Goal: Task Accomplishment & Management: Manage account settings

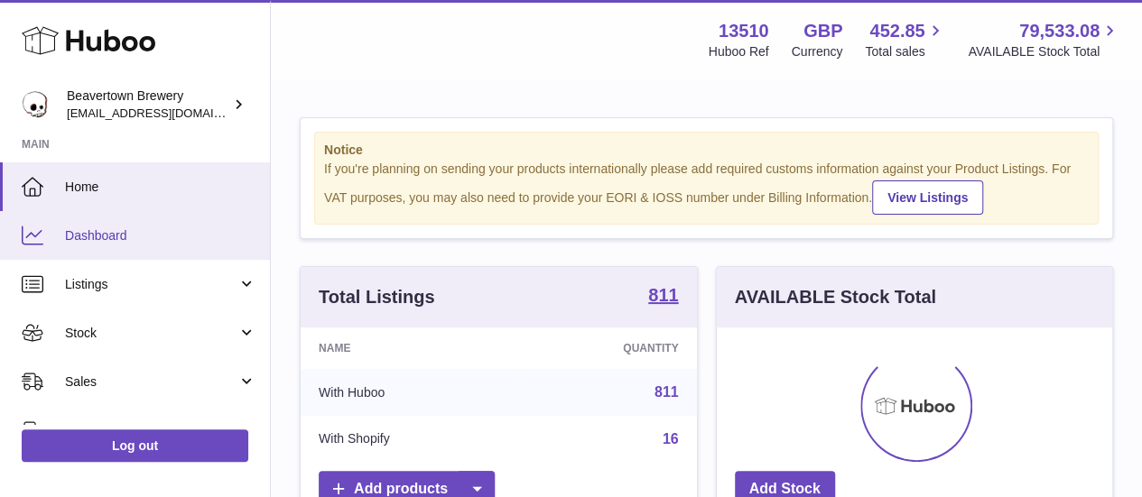
scroll to position [282, 395]
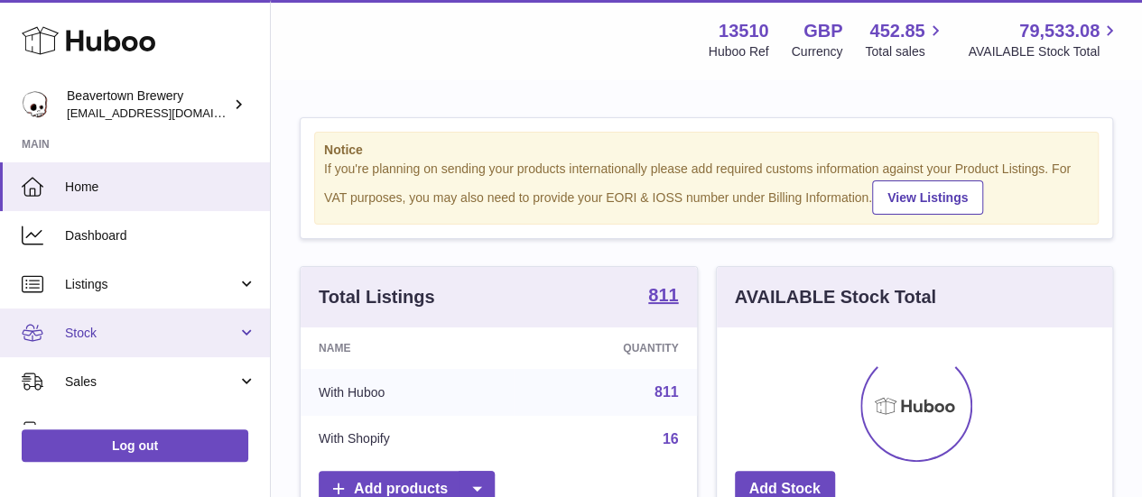
click at [117, 344] on link "Stock" at bounding box center [135, 333] width 270 height 49
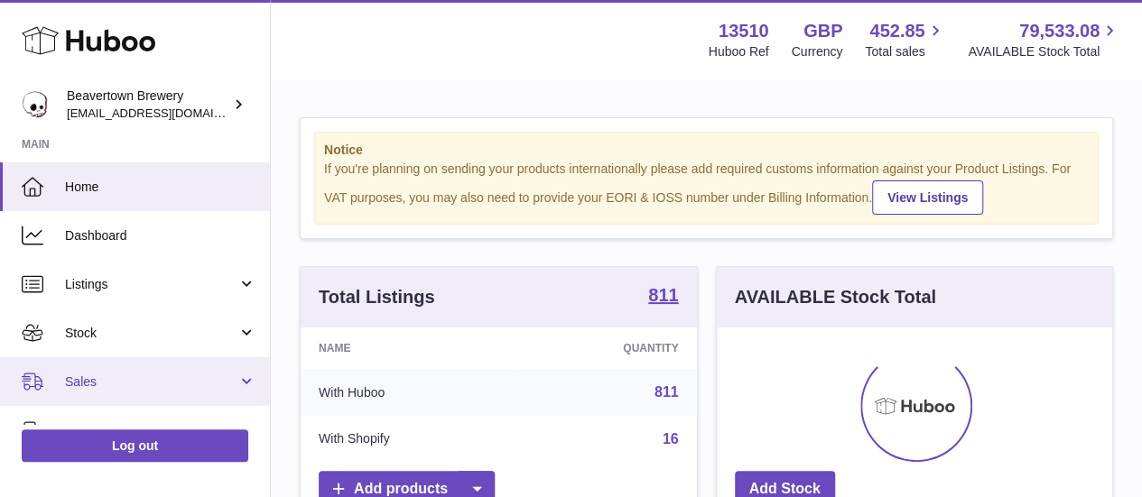
click at [79, 400] on link "Sales" at bounding box center [135, 381] width 270 height 49
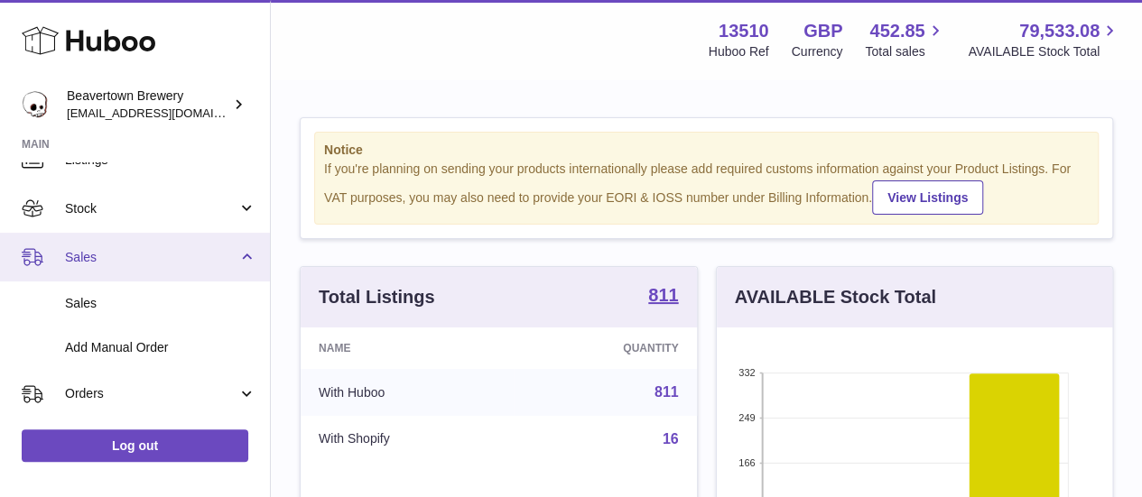
scroll to position [136, 0]
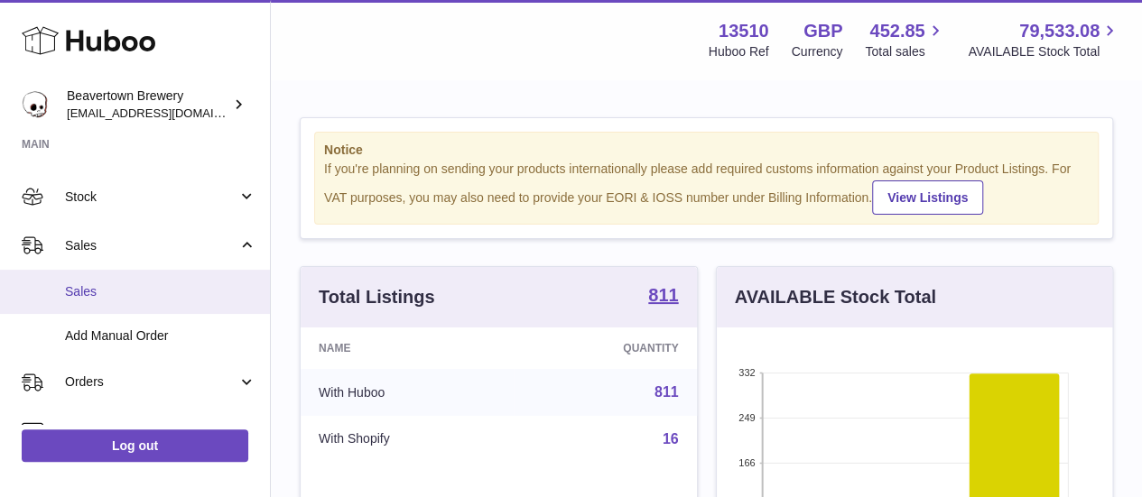
click at [188, 296] on span "Sales" at bounding box center [160, 291] width 191 height 17
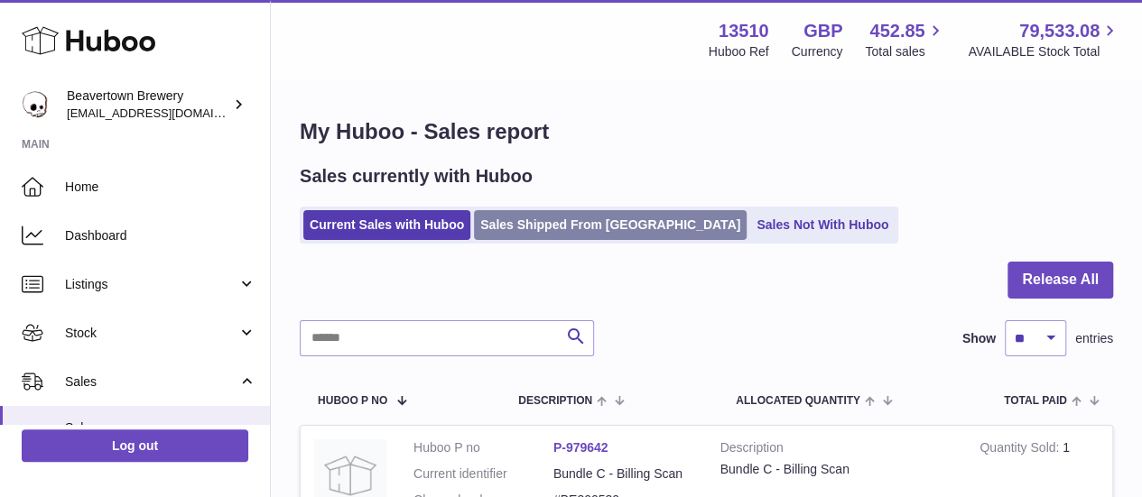
click at [544, 219] on link "Sales Shipped From [GEOGRAPHIC_DATA]" at bounding box center [610, 225] width 273 height 30
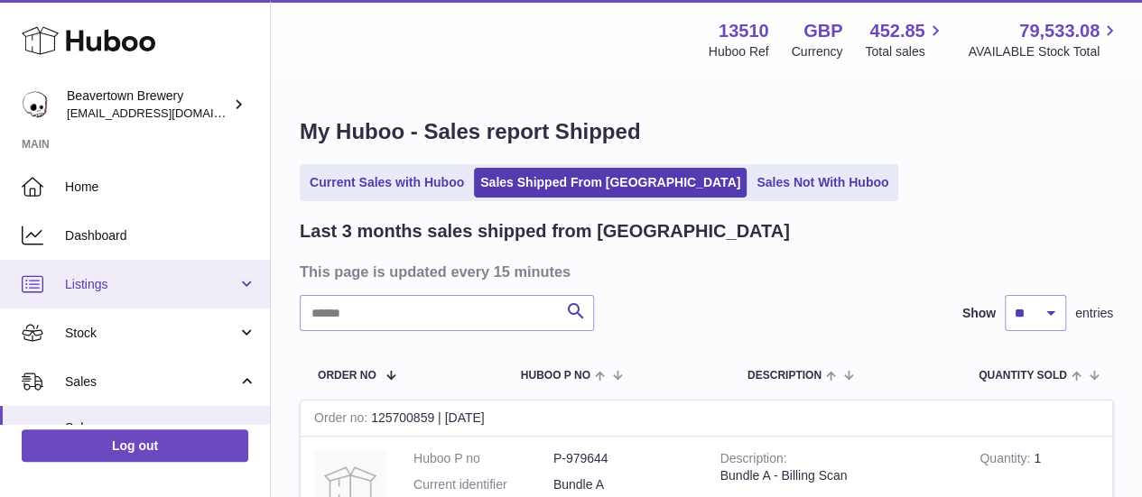
click at [119, 297] on link "Listings" at bounding box center [135, 284] width 270 height 49
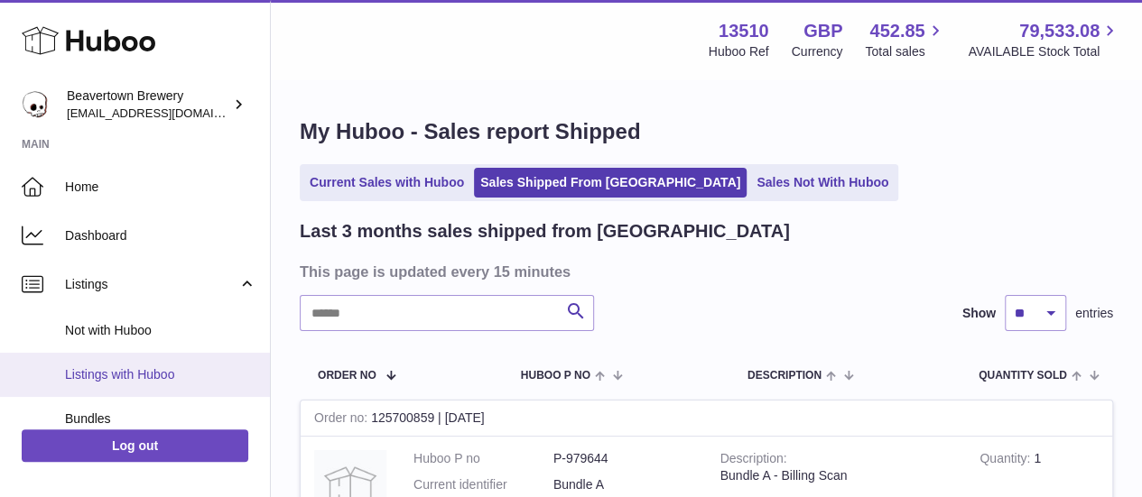
click at [144, 366] on span "Listings with Huboo" at bounding box center [160, 374] width 191 height 17
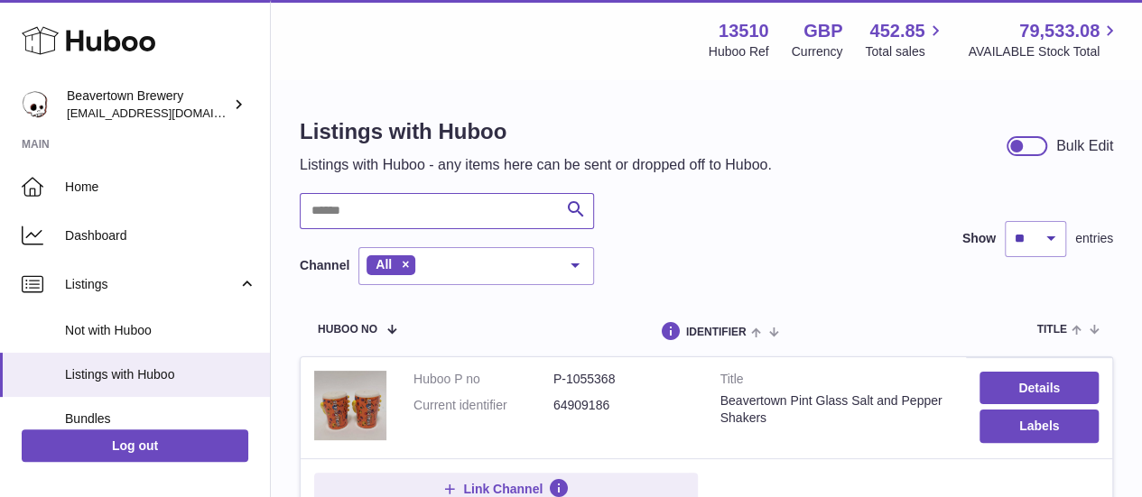
click at [369, 216] on input "text" at bounding box center [447, 211] width 294 height 36
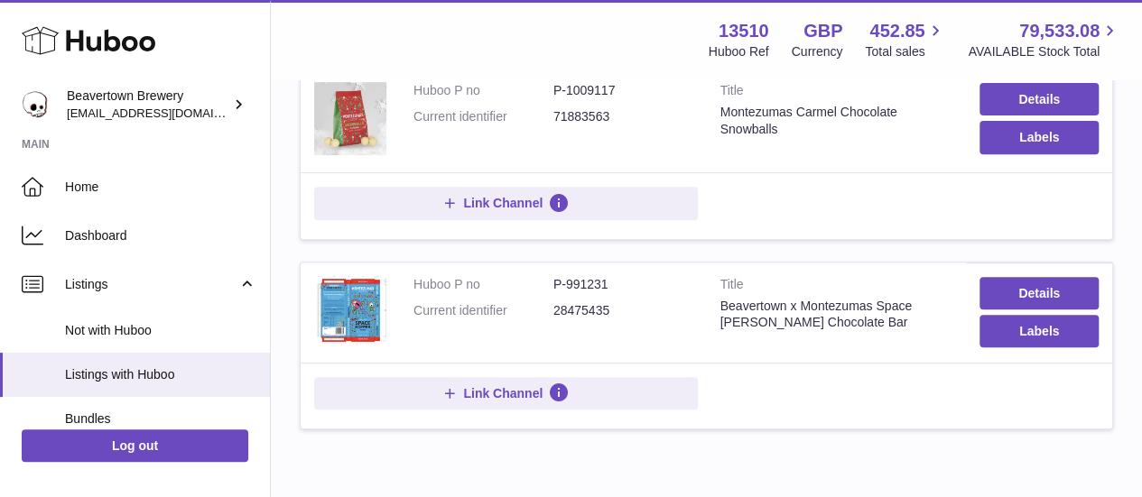
scroll to position [331, 0]
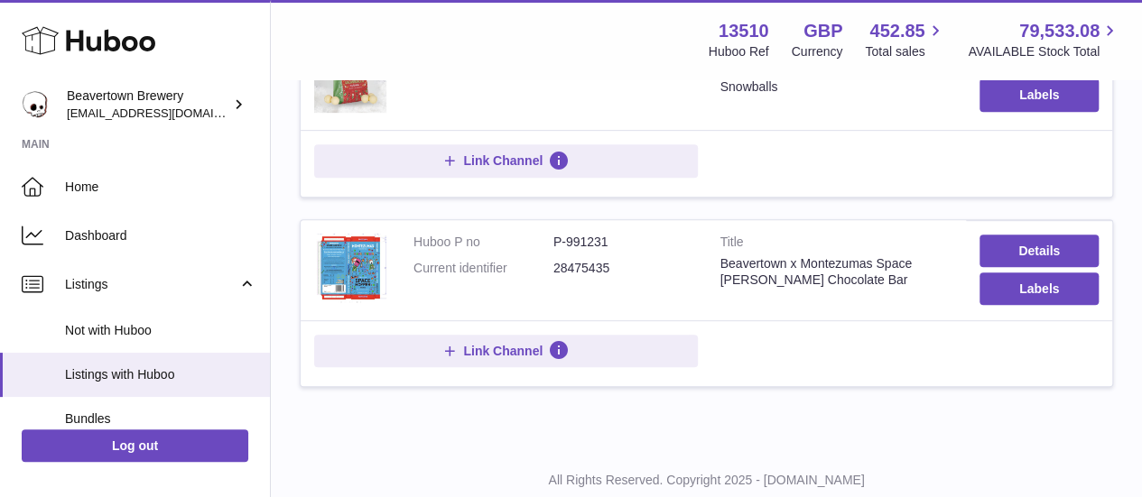
click at [590, 239] on dd "P-991231" at bounding box center [623, 242] width 140 height 17
copy dd "991231"
click at [723, 221] on td "Title Beavertown x Montezumas Space Hopper Chocolate Bar" at bounding box center [837, 270] width 260 height 100
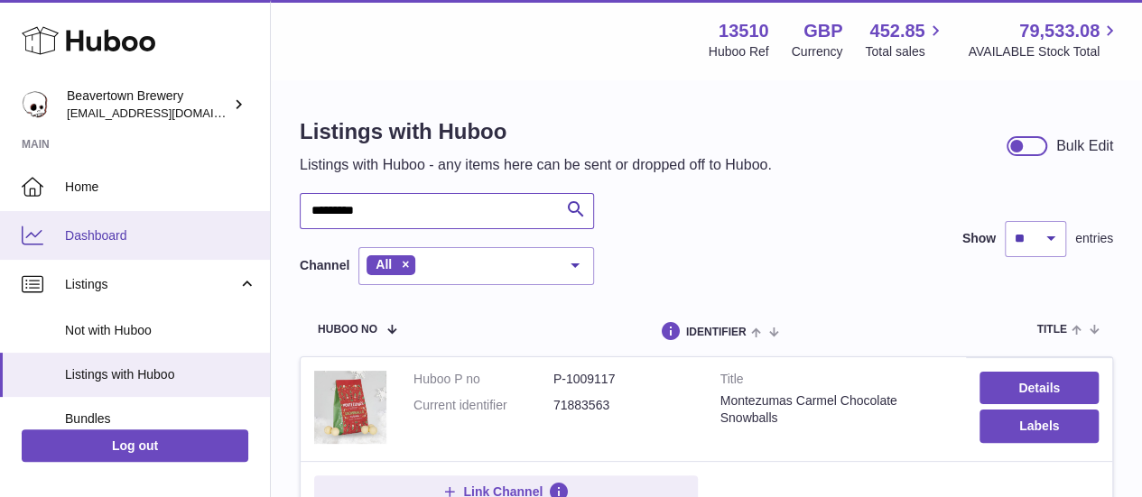
drag, startPoint x: 426, startPoint y: 203, endPoint x: 239, endPoint y: 212, distance: 187.0
click at [239, 212] on div "Huboo Beavertown Brewery internalAdmin-13510@internal.huboo.com Main Home Dashb…" at bounding box center [571, 441] width 1142 height 883
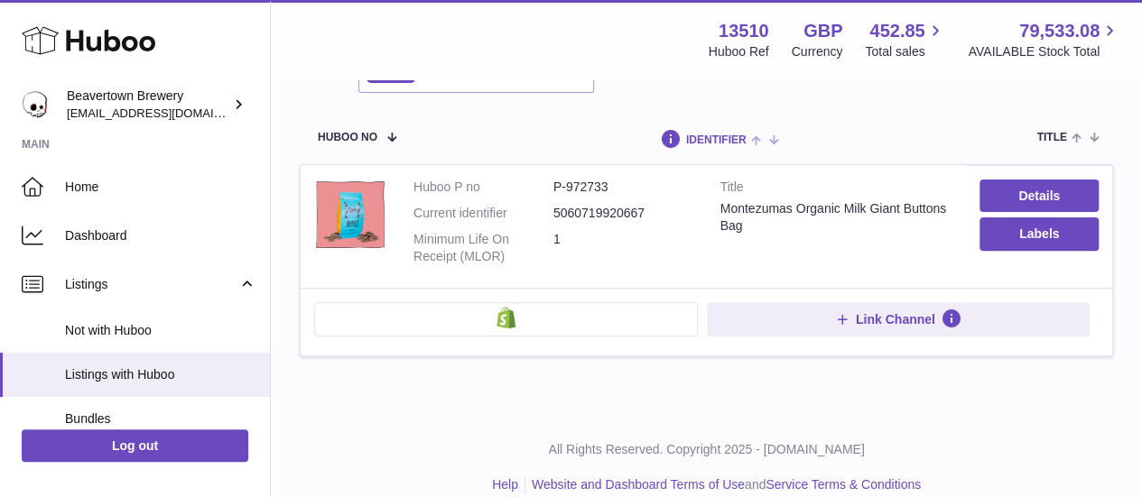
scroll to position [194, 0]
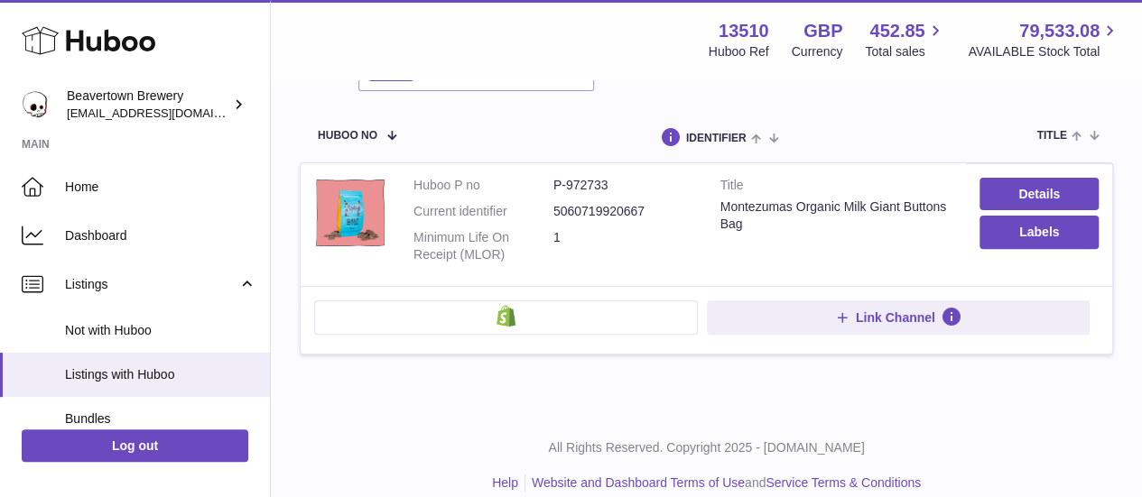
type input "******"
click at [597, 184] on dd "P-972733" at bounding box center [623, 185] width 140 height 17
copy dd "972733"
click at [1050, 178] on link "Details" at bounding box center [1038, 194] width 119 height 32
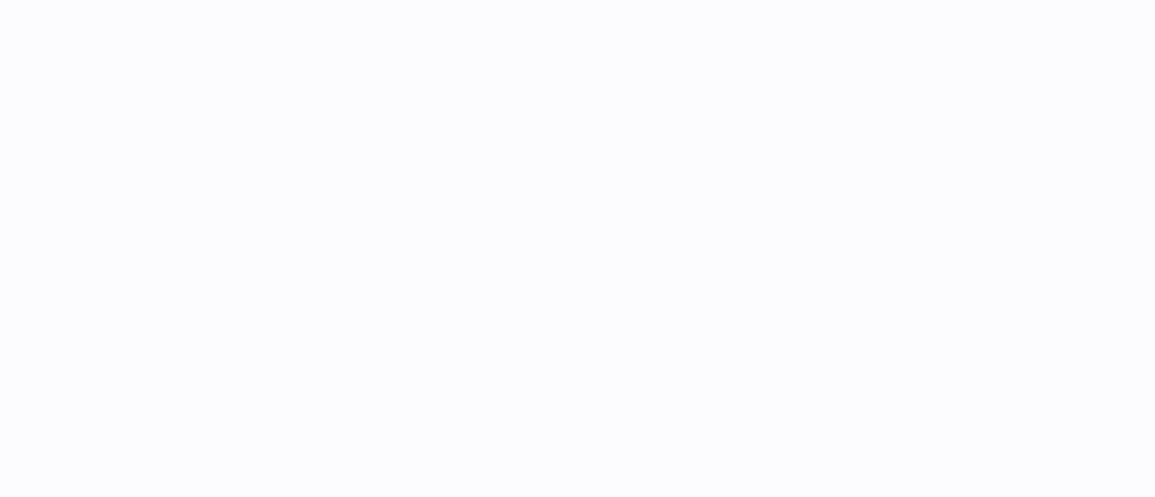
select select "***"
select select "****"
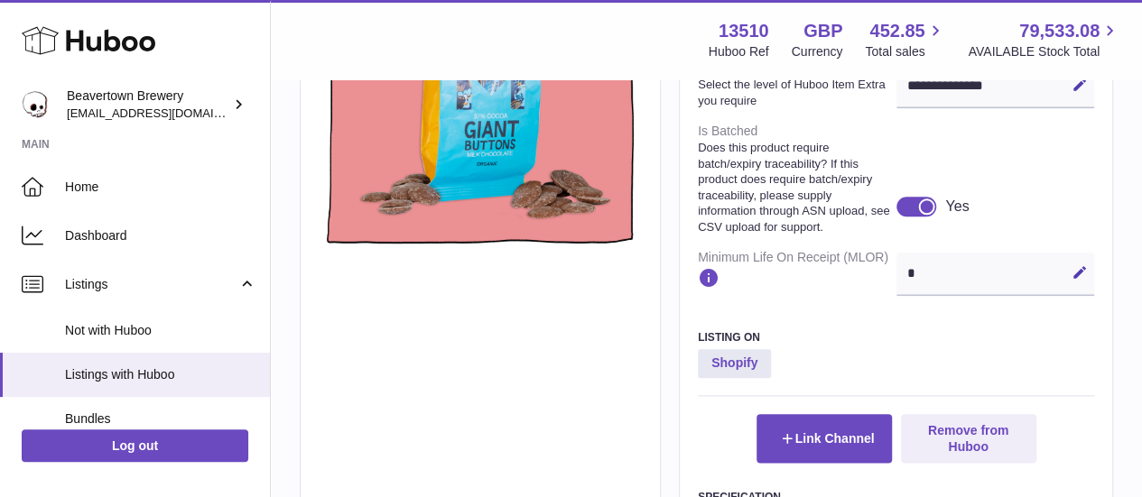
scroll to position [837, 0]
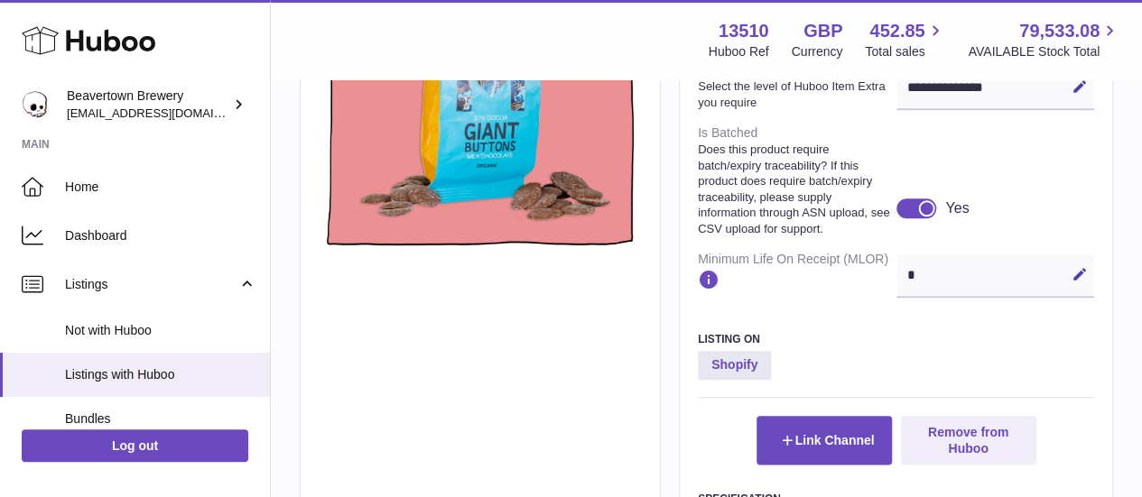
click at [909, 218] on div at bounding box center [916, 209] width 41 height 20
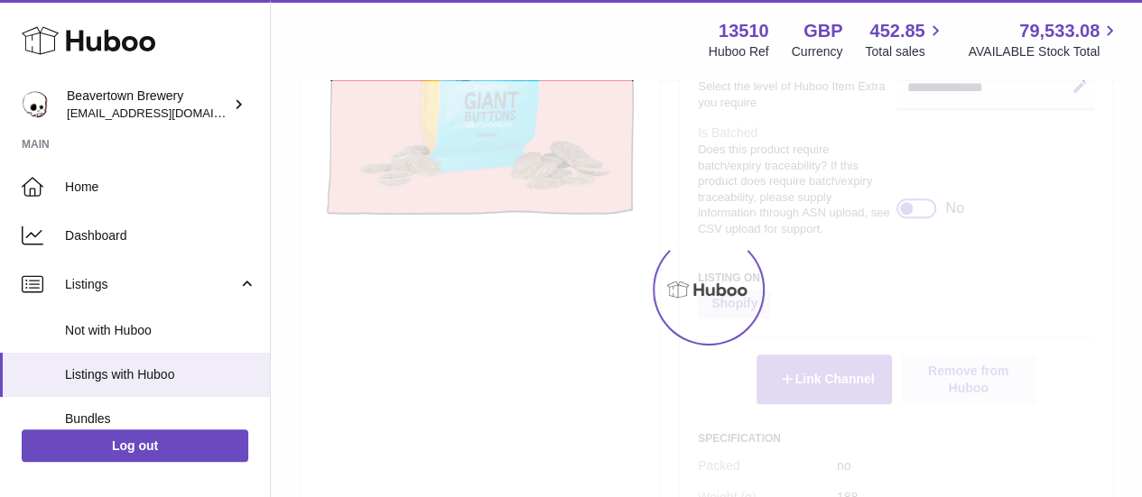
scroll to position [807, 0]
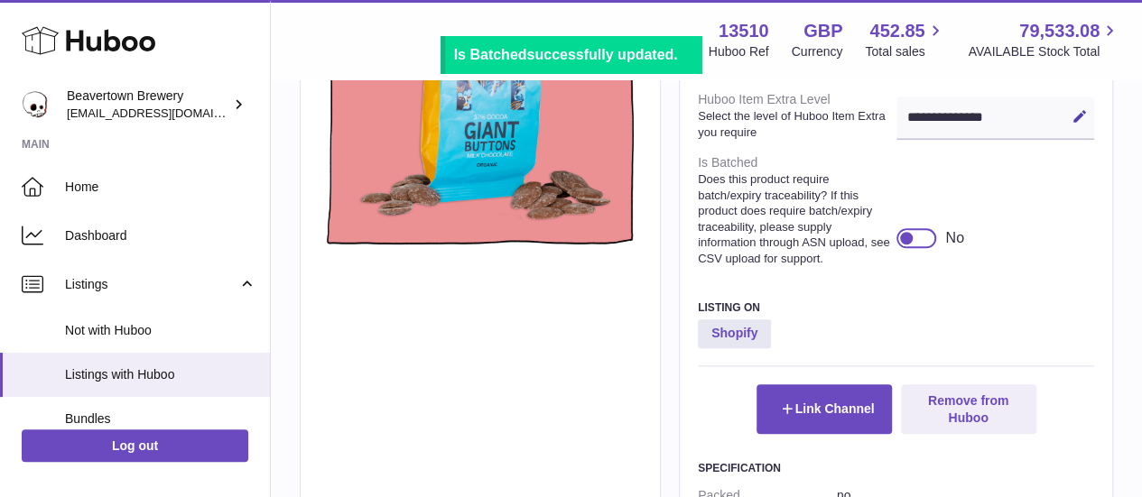
click at [836, 205] on strong "Does this product require batch/expiry traceability? If this product does requi…" at bounding box center [795, 218] width 194 height 95
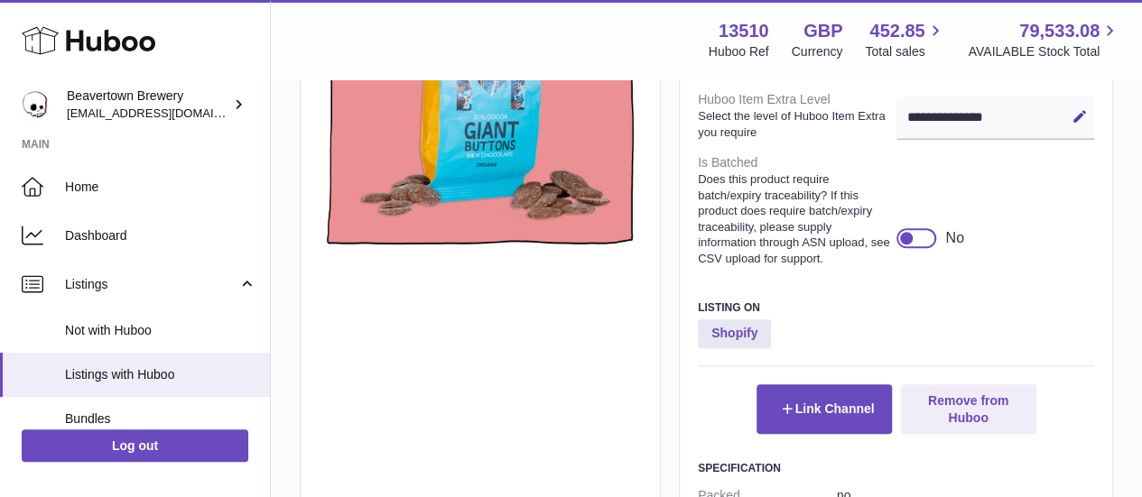
click at [922, 247] on div at bounding box center [916, 238] width 41 height 20
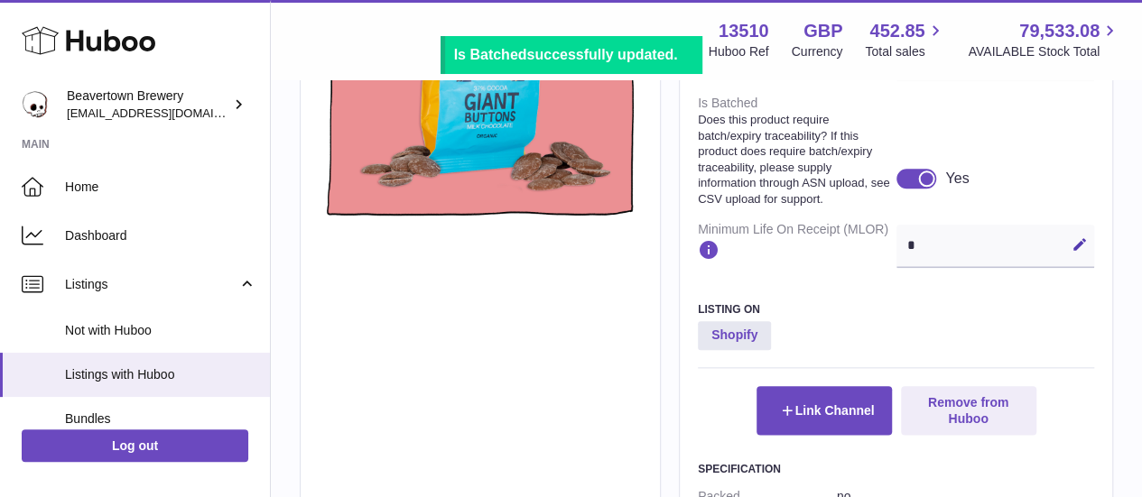
scroll to position [865, 0]
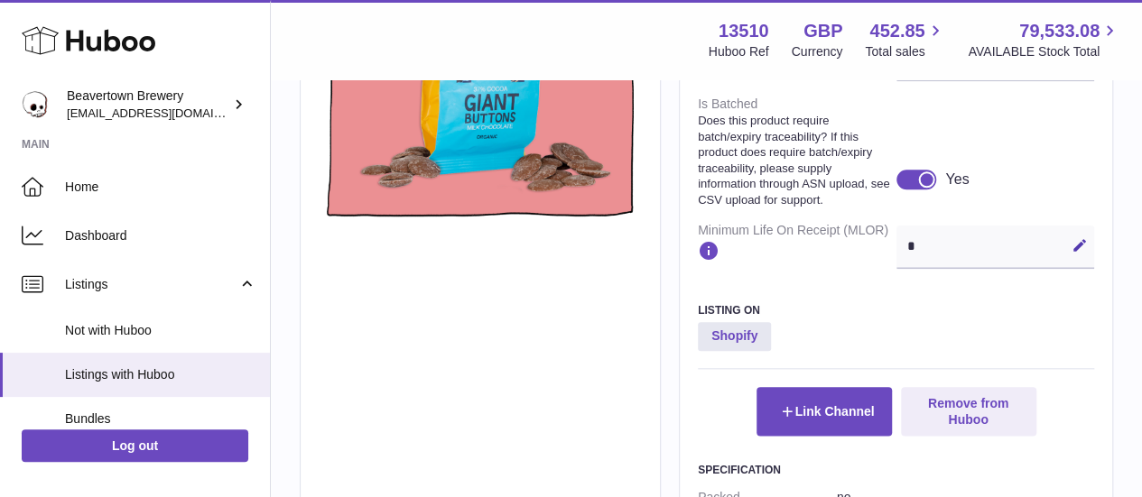
click at [770, 263] on dt "Minimum Life On Receipt (MLOR)" at bounding box center [797, 245] width 199 height 60
click at [913, 258] on div "* Edit Cancel Save" at bounding box center [995, 247] width 199 height 43
click at [1086, 254] on icon at bounding box center [1079, 245] width 16 height 16
click at [956, 269] on input "*" at bounding box center [995, 247] width 199 height 43
type input "*"
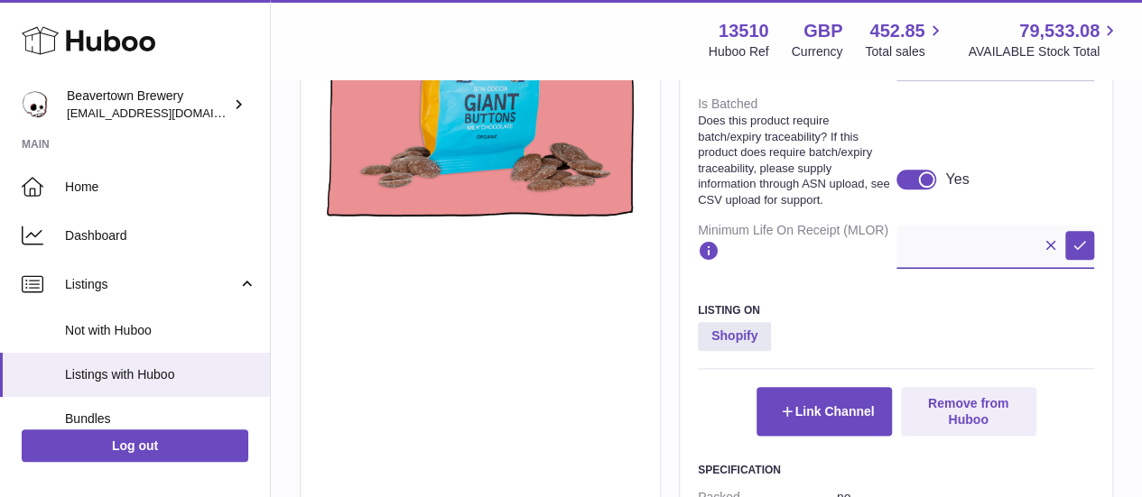
type input "*"
click at [1092, 260] on button "Save" at bounding box center [1079, 245] width 29 height 29
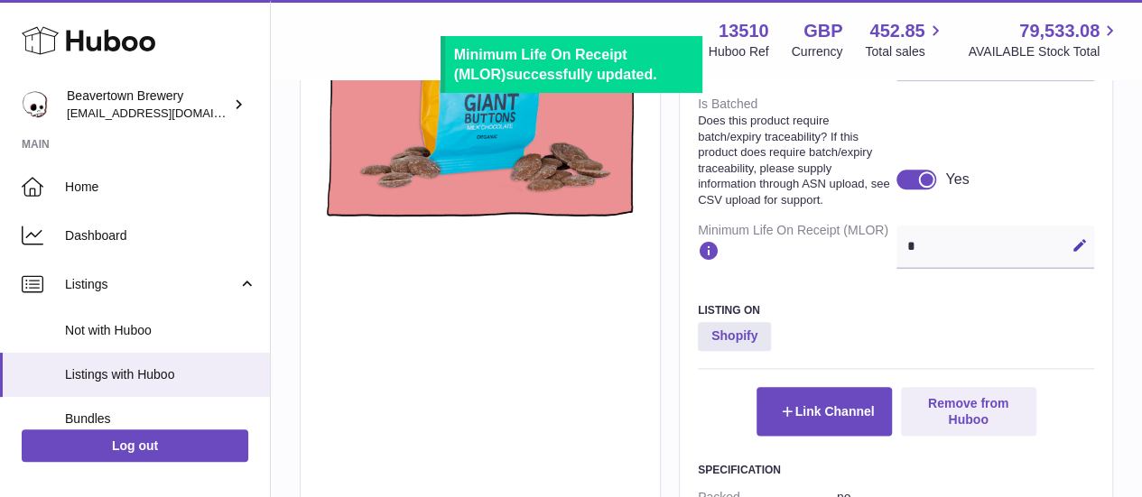
click at [919, 189] on div at bounding box center [916, 180] width 41 height 20
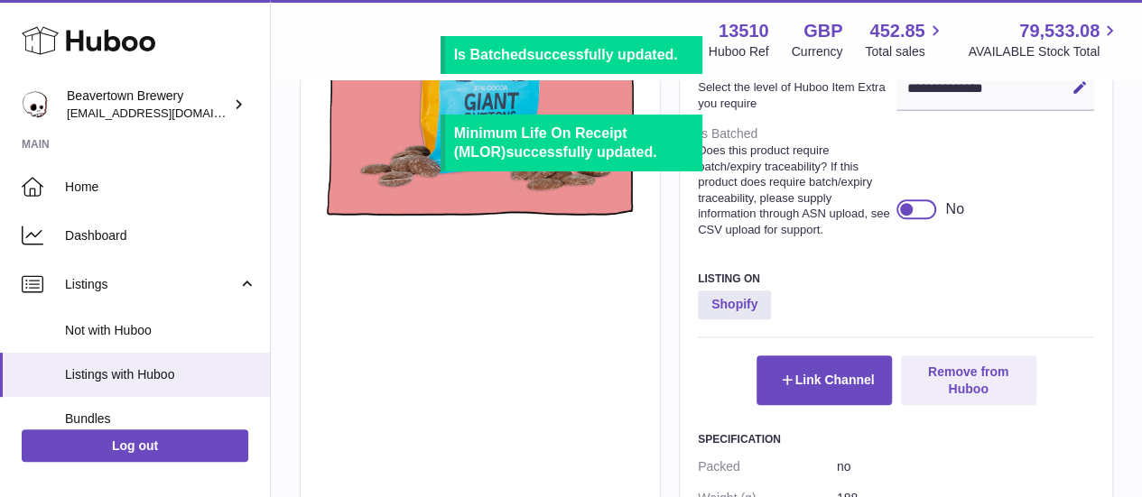
click at [907, 217] on div at bounding box center [906, 209] width 16 height 16
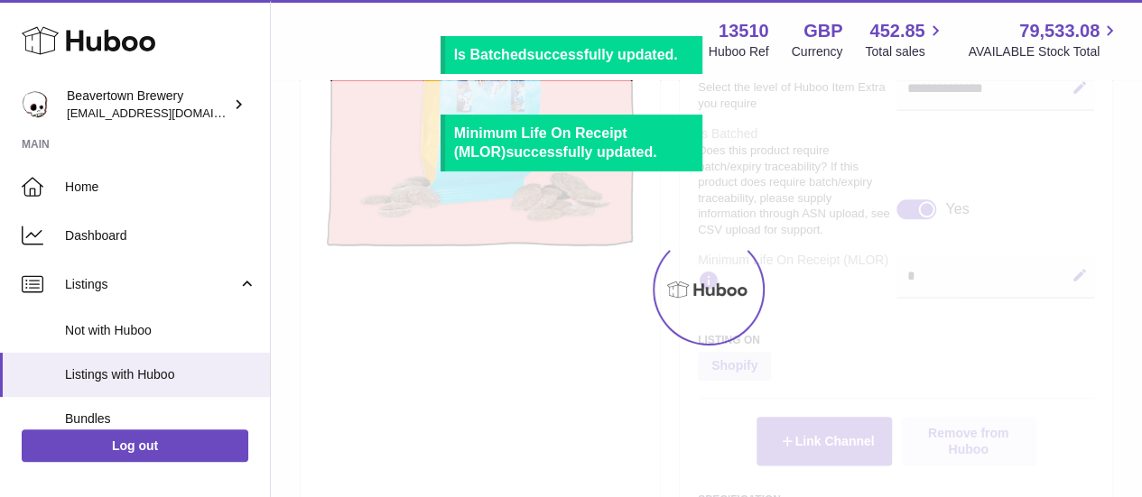
scroll to position [865, 0]
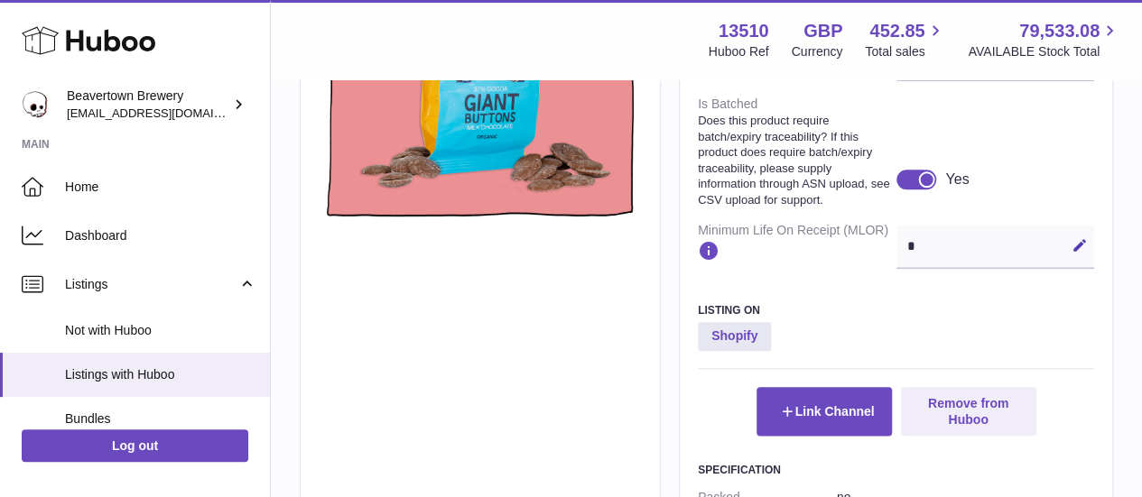
click at [776, 171] on strong "Does this product require batch/expiry traceability? If this product does requi…" at bounding box center [795, 160] width 194 height 95
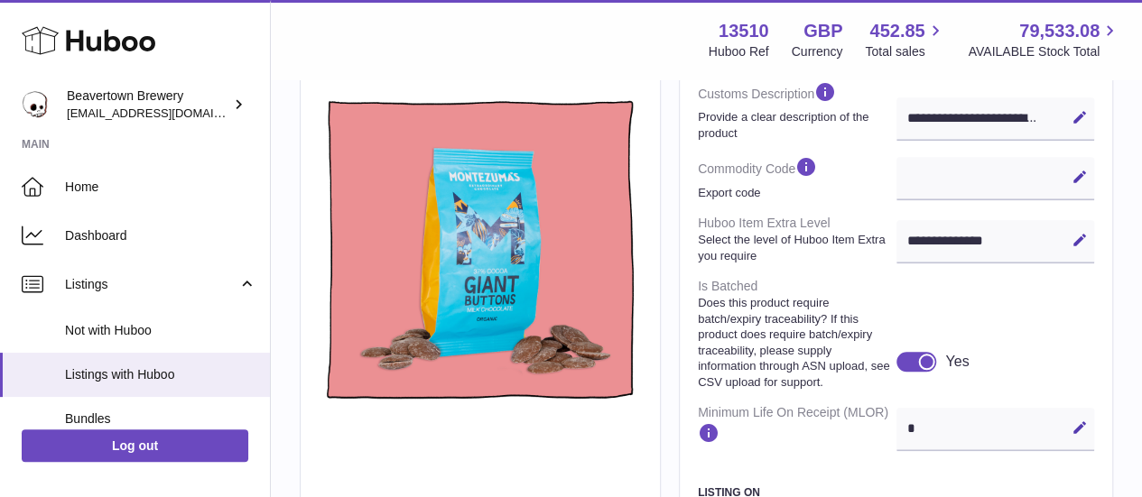
scroll to position [680, 0]
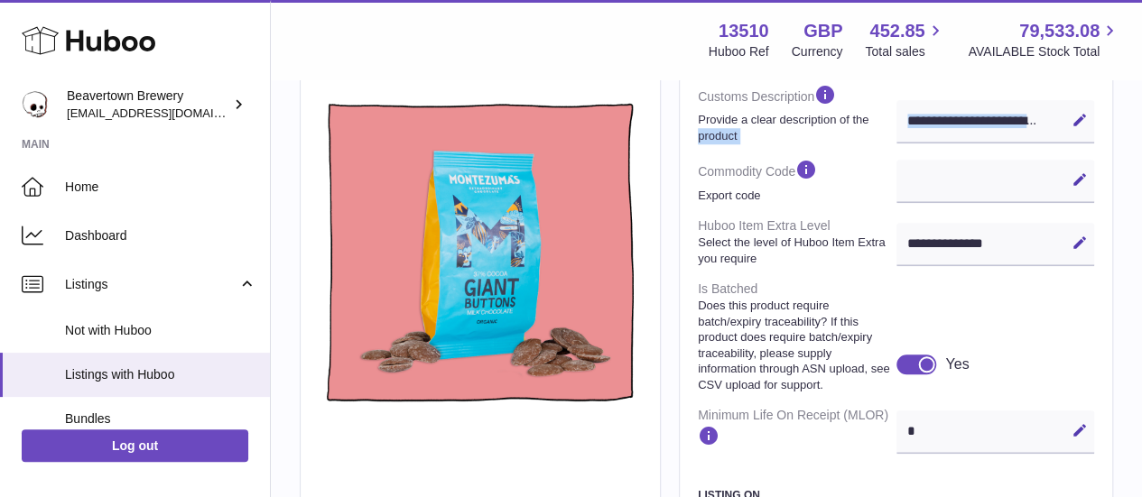
drag, startPoint x: 693, startPoint y: 174, endPoint x: 682, endPoint y: 133, distance: 42.9
click at [682, 133] on div "**********" at bounding box center [896, 271] width 434 height 1584
click at [769, 373] on strong "Does this product require batch/expiry traceability? If this product does requi…" at bounding box center [795, 345] width 194 height 95
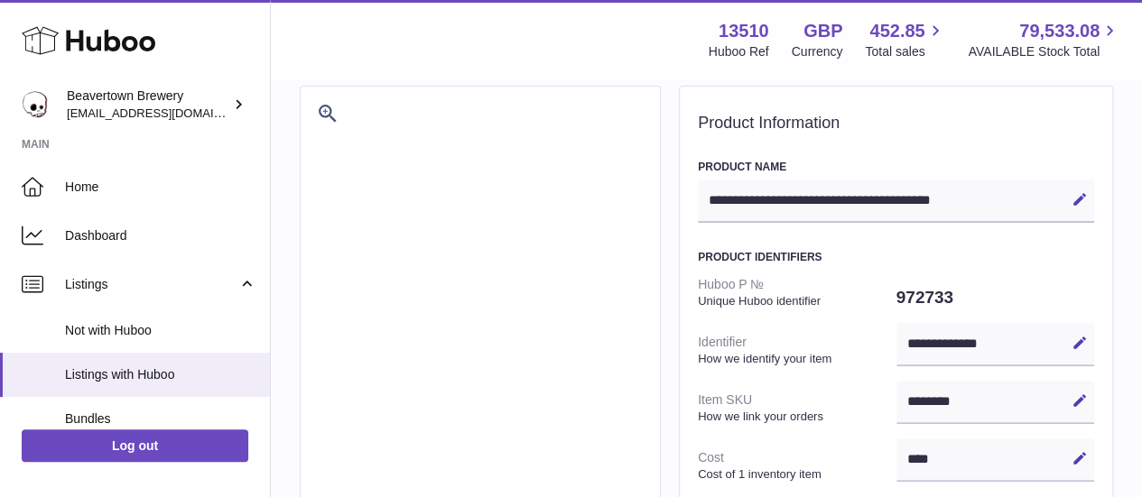
scroll to position [47, 0]
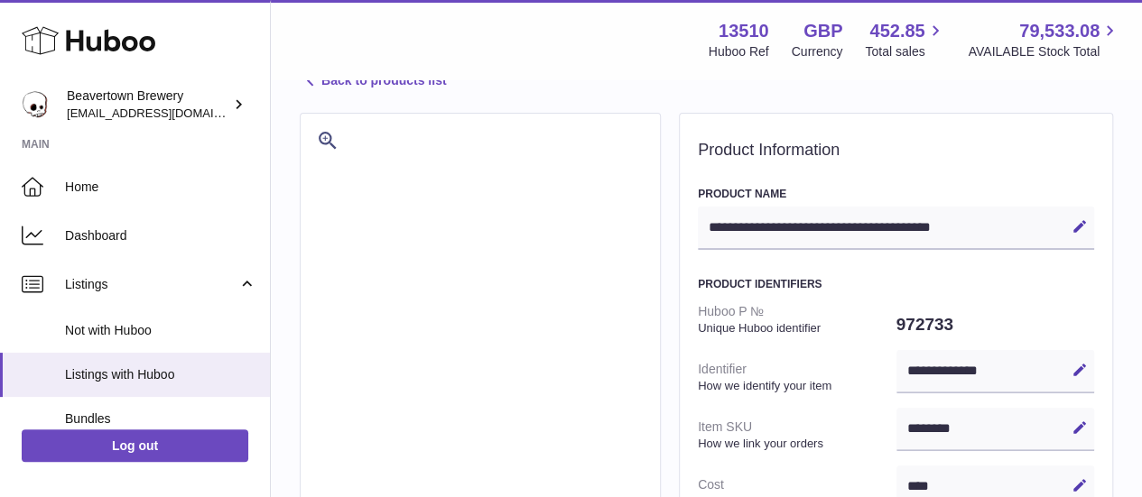
click at [910, 326] on dd "972733" at bounding box center [995, 325] width 199 height 38
copy dd "972733"
